Goal: Task Accomplishment & Management: Use online tool/utility

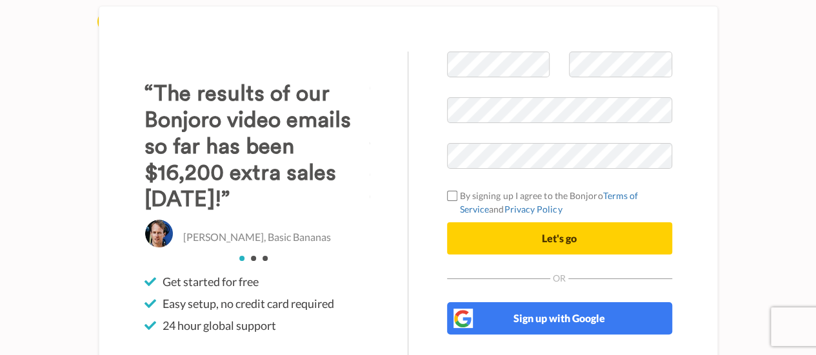
click at [489, 43] on div "Welcome to [PERSON_NAME] By signing up I agree to the Bonjoro Terms of Service …" at bounding box center [408, 210] width 619 height 408
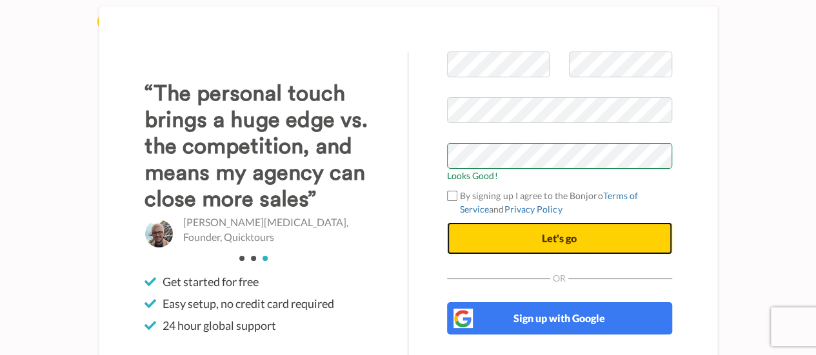
click at [483, 239] on button "Let's go" at bounding box center [559, 238] width 225 height 32
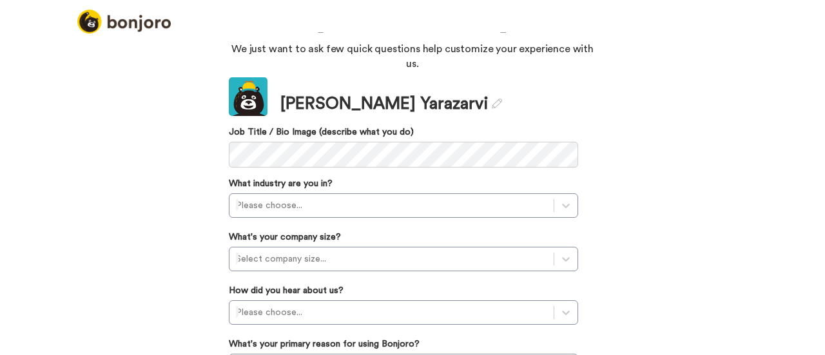
scroll to position [115, 0]
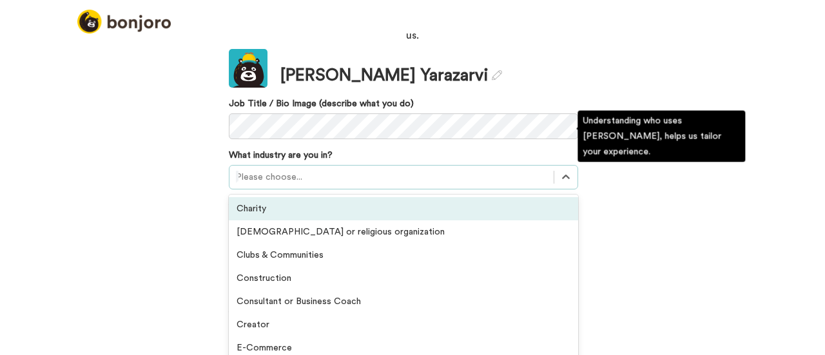
click at [259, 170] on div at bounding box center [391, 177] width 311 height 15
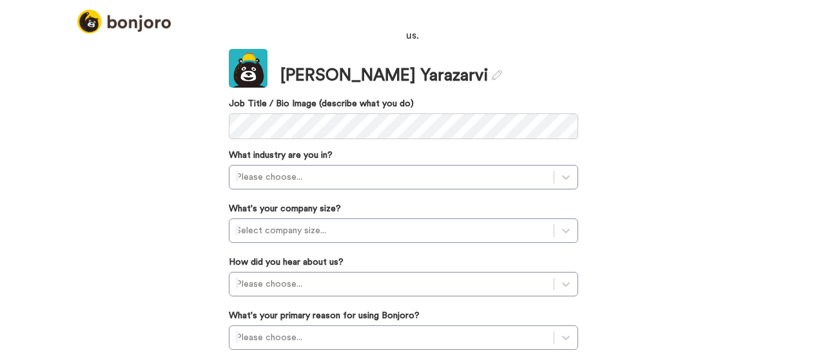
click at [115, 216] on div "Welcome to Bonjoro, Varsha We just want to ask few quick questions help customi…" at bounding box center [412, 193] width 825 height 323
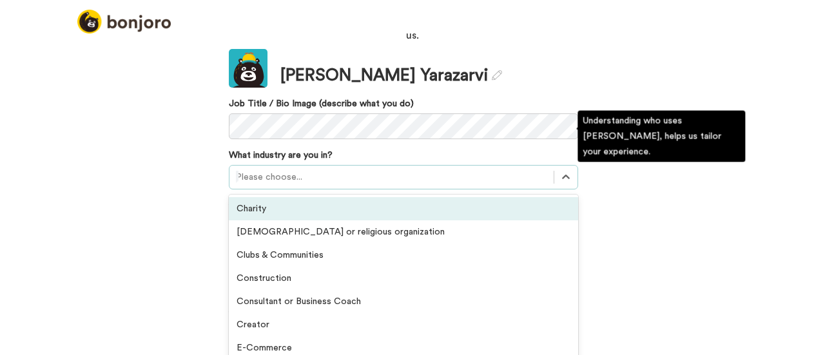
click at [315, 170] on div at bounding box center [391, 177] width 311 height 15
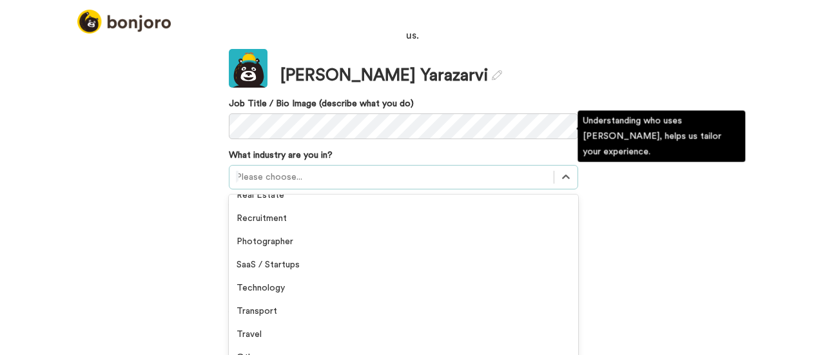
scroll to position [299, 0]
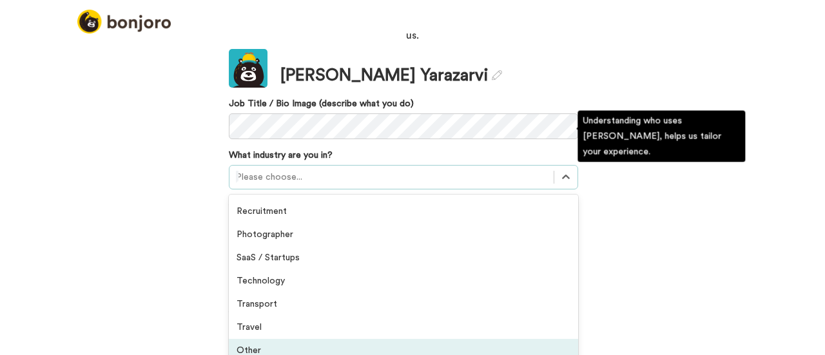
click at [286, 339] on div "Other" at bounding box center [403, 350] width 349 height 23
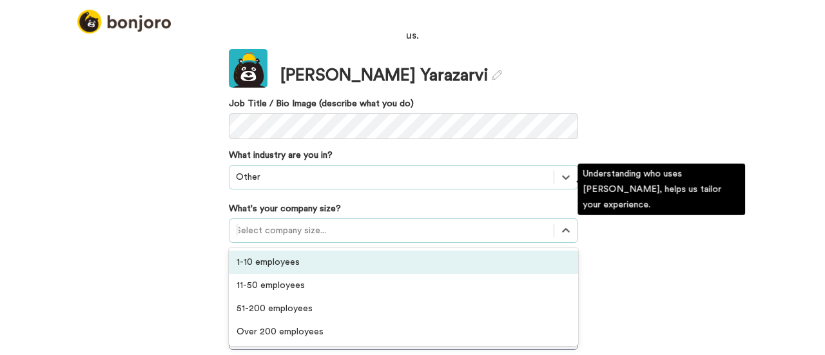
click at [272, 220] on div "Select company size..." at bounding box center [392, 230] width 324 height 21
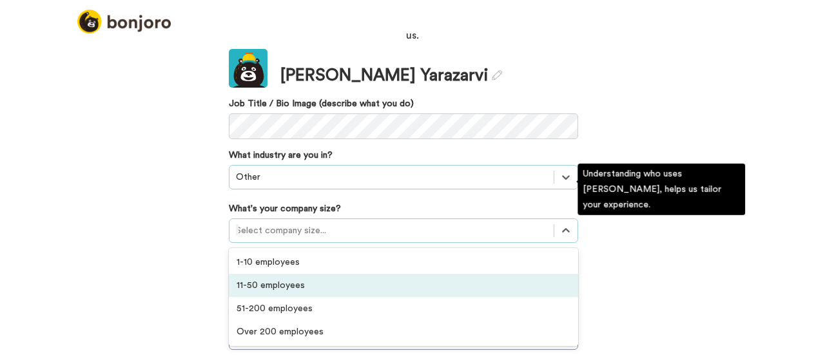
click at [252, 274] on div "11-50 employees" at bounding box center [403, 285] width 349 height 23
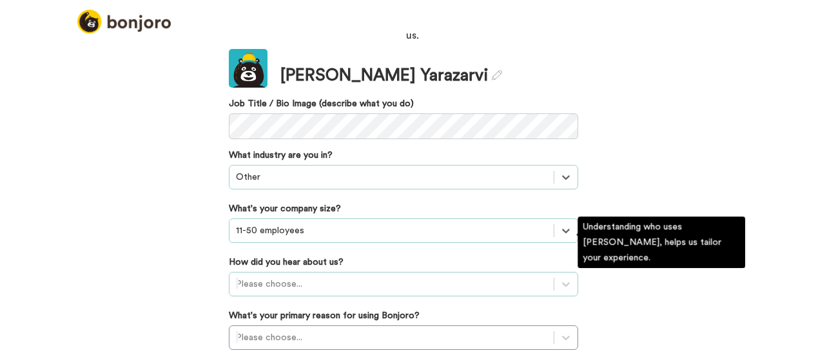
scroll to position [213, 0]
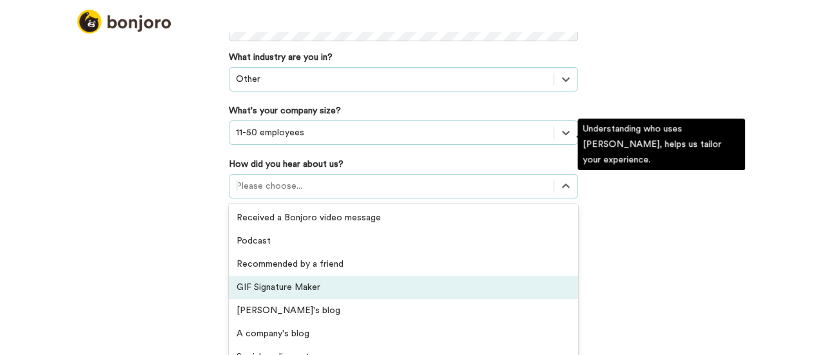
click at [240, 199] on div "option GIF Signature Maker focused, 4 of 20. 20 results available. Use Up and D…" at bounding box center [403, 186] width 349 height 24
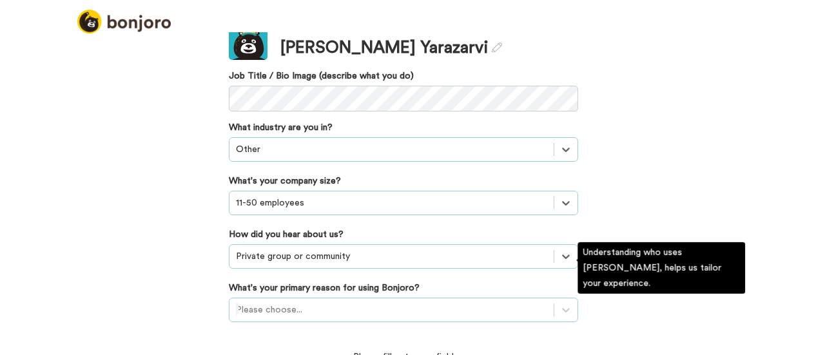
scroll to position [217, 0]
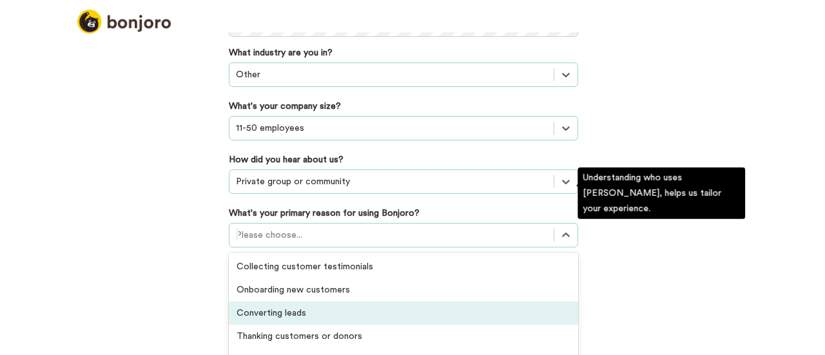
click at [298, 248] on div "option Converting leads focused, 3 of 6. 6 results available. Use Up and Down t…" at bounding box center [403, 235] width 349 height 24
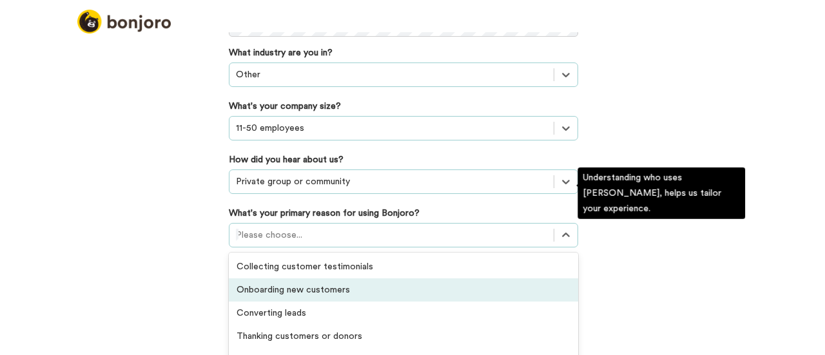
click at [268, 279] on div "Onboarding new customers" at bounding box center [403, 290] width 349 height 23
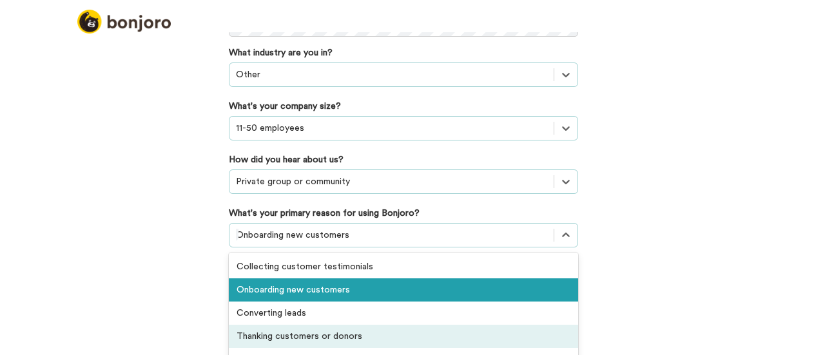
click at [283, 248] on div "option Onboarding new customers, selected. option Thanking customers or donors …" at bounding box center [403, 235] width 349 height 24
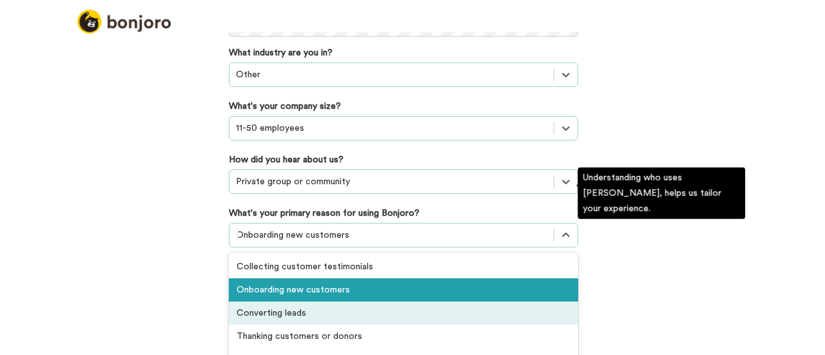
click at [257, 302] on div "Converting leads" at bounding box center [403, 313] width 349 height 23
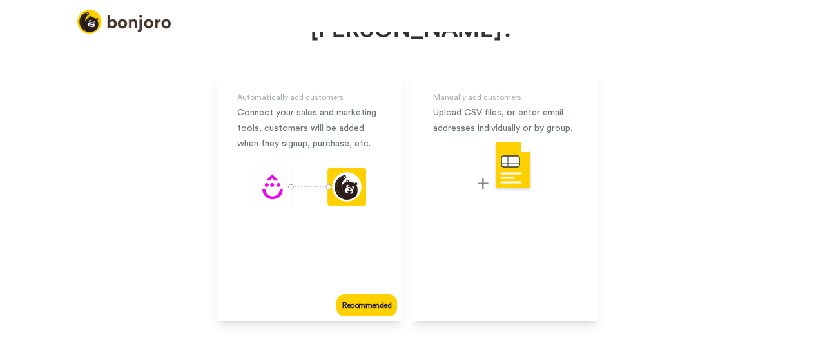
scroll to position [132, 0]
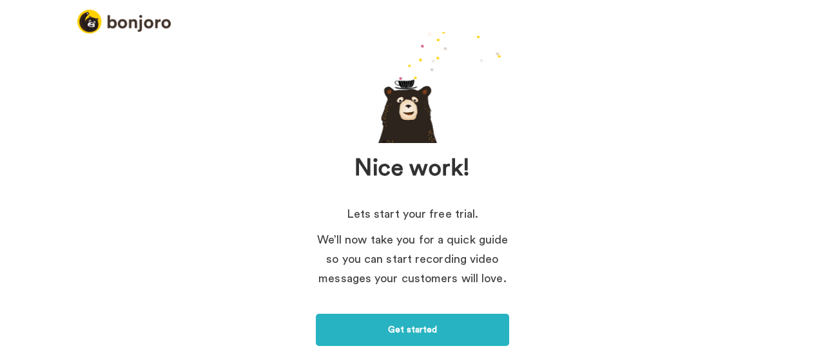
scroll to position [71, 0]
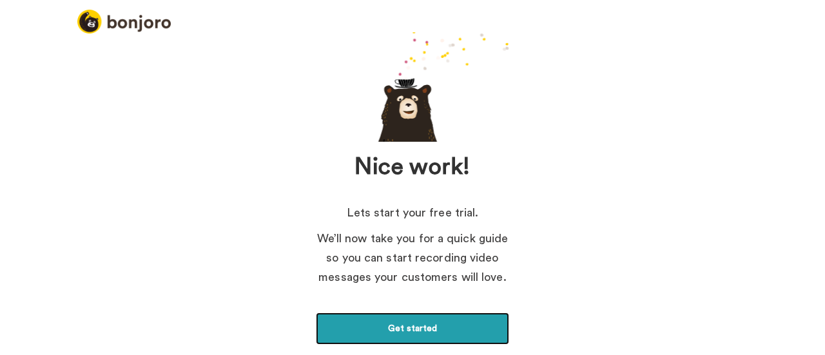
click at [372, 331] on link "Get started" at bounding box center [412, 329] width 193 height 32
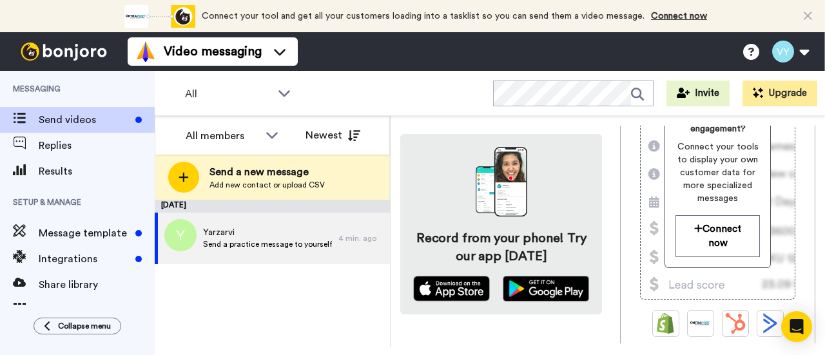
scroll to position [420, 0]
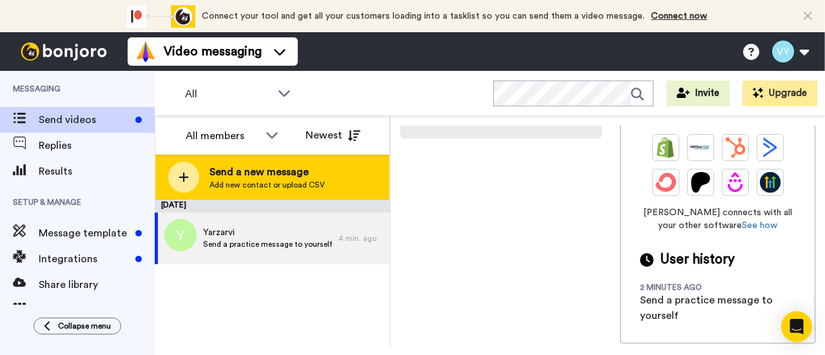
click at [177, 172] on div at bounding box center [183, 177] width 31 height 31
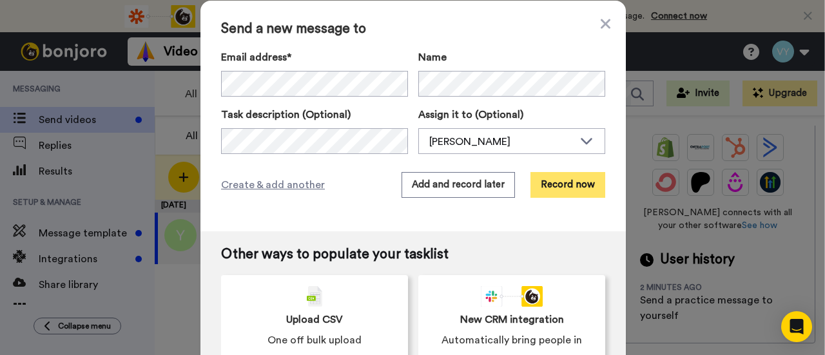
click at [585, 177] on button "Record now" at bounding box center [568, 185] width 75 height 26
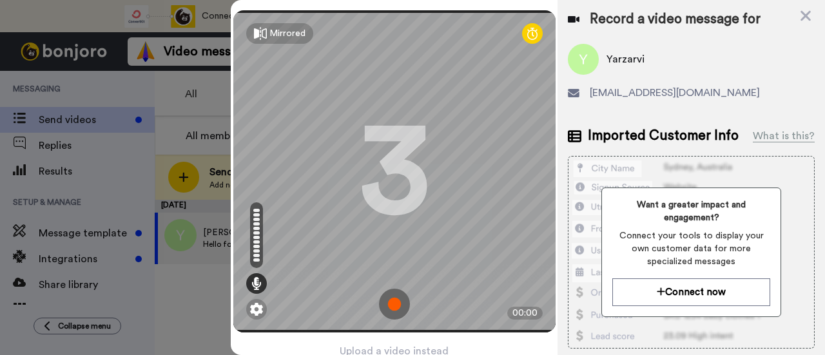
click at [397, 308] on img at bounding box center [394, 304] width 31 height 31
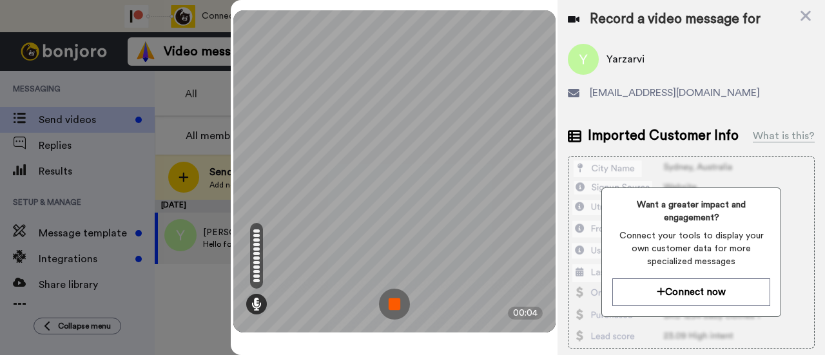
click at [395, 304] on img at bounding box center [394, 304] width 31 height 31
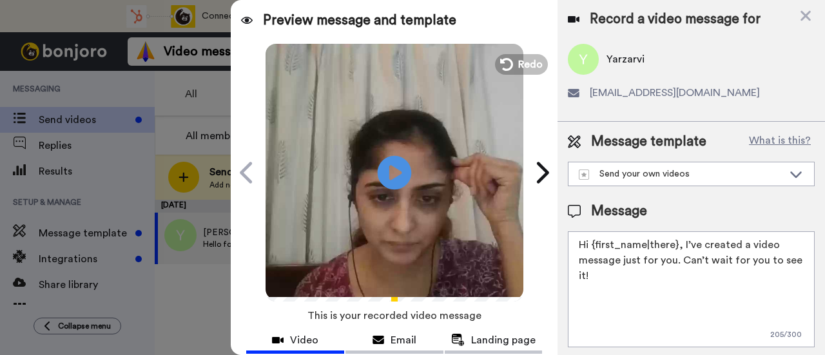
click at [391, 174] on icon "Play/Pause" at bounding box center [395, 172] width 34 height 61
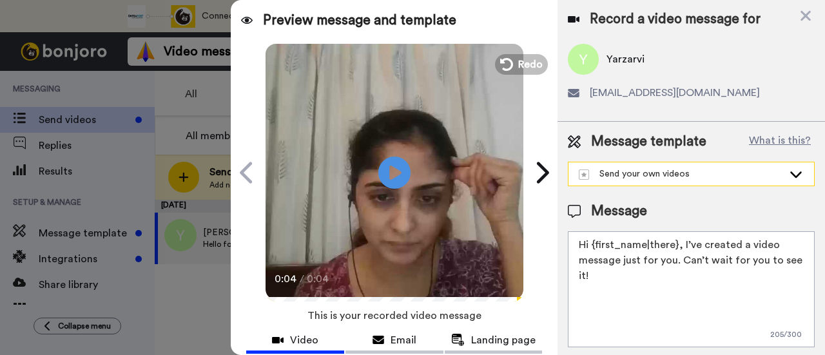
click at [620, 174] on div "Send your own videos" at bounding box center [681, 174] width 204 height 13
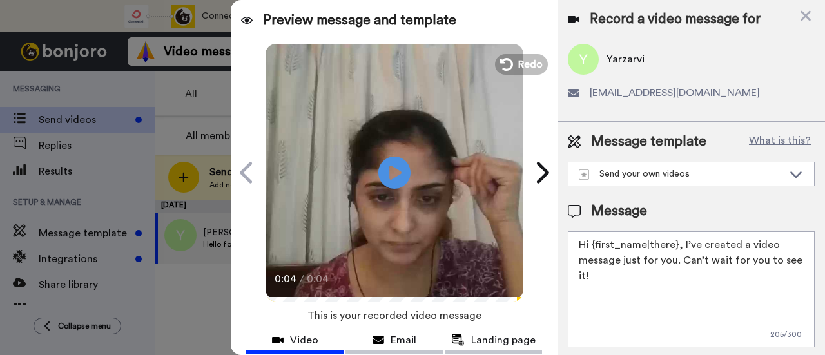
click at [756, 324] on textarea "Hi {first_name|there}, I’ve created a video message just for you. Can’t wait fo…" at bounding box center [691, 289] width 247 height 116
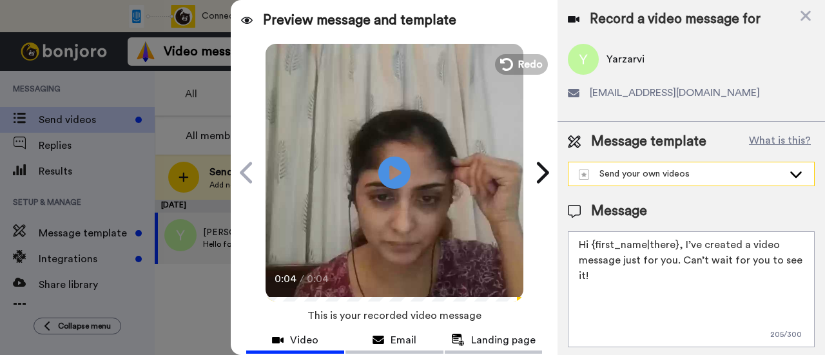
click at [788, 179] on icon at bounding box center [795, 174] width 15 height 13
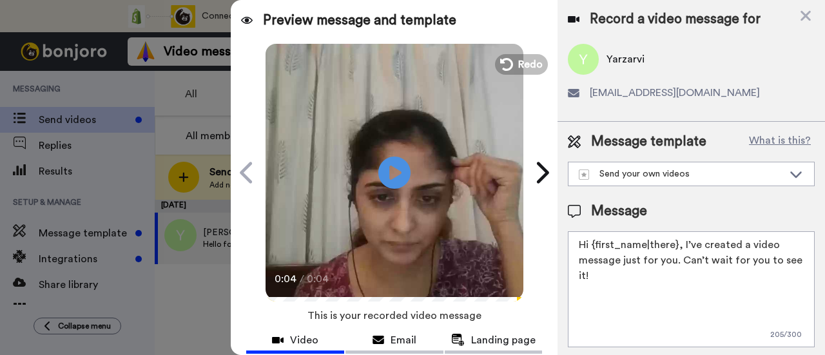
click at [600, 288] on textarea "Hi {first_name|there}, I’ve created a video message just for you. Can’t wait fo…" at bounding box center [691, 289] width 247 height 116
click at [537, 168] on icon at bounding box center [543, 172] width 12 height 21
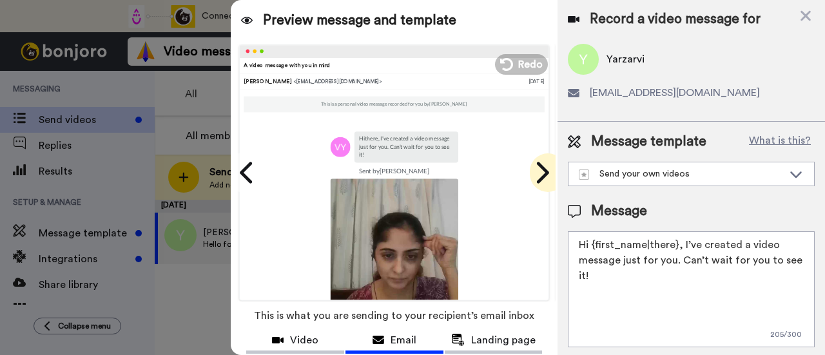
click at [537, 168] on icon at bounding box center [543, 172] width 12 height 21
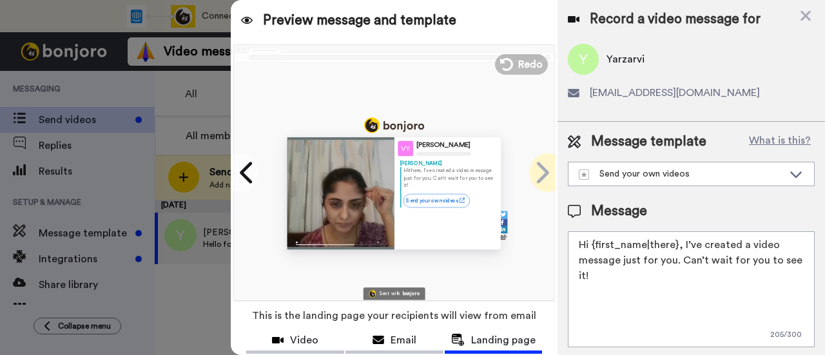
click at [537, 168] on icon at bounding box center [543, 172] width 12 height 21
click at [538, 168] on icon at bounding box center [543, 172] width 12 height 21
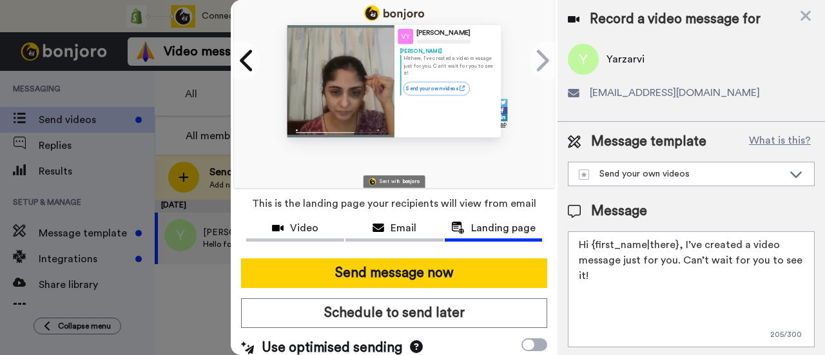
scroll to position [113, 0]
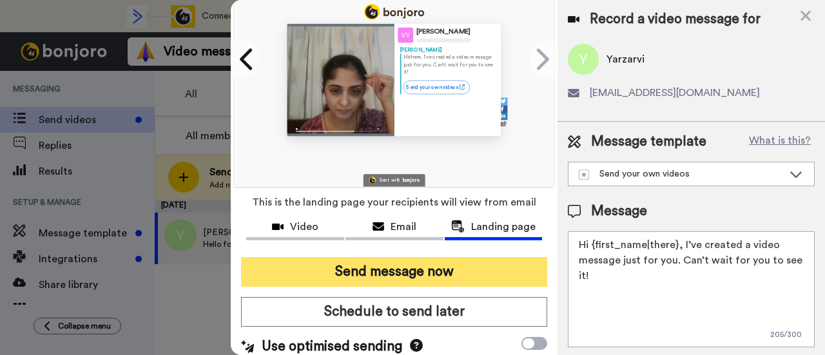
click at [366, 275] on button "Send message now" at bounding box center [394, 272] width 306 height 30
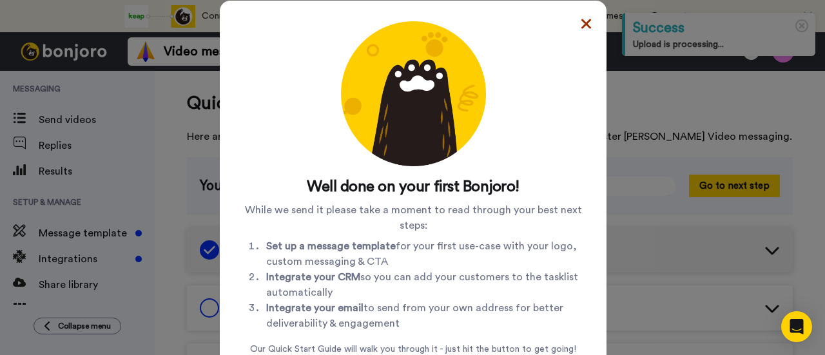
click at [582, 26] on icon at bounding box center [587, 24] width 10 height 10
